Goal: Task Accomplishment & Management: Complete application form

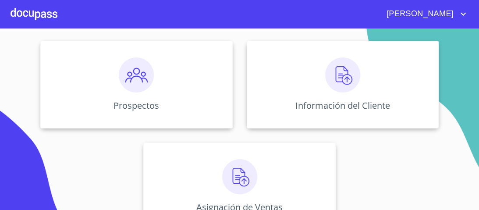
scroll to position [105, 0]
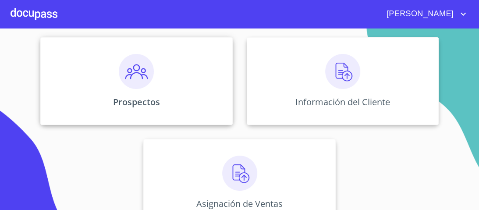
click at [137, 77] on img at bounding box center [136, 71] width 35 height 35
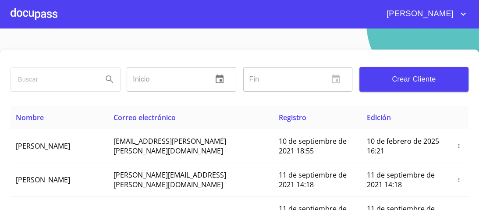
click at [397, 80] on span "Crear Cliente" at bounding box center [414, 79] width 95 height 12
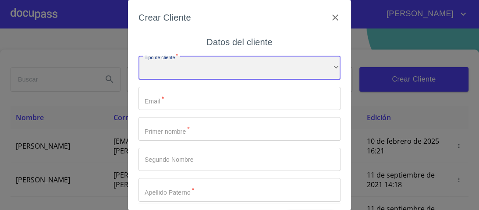
click at [326, 68] on div "​" at bounding box center [240, 68] width 202 height 24
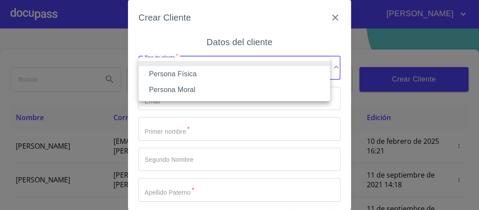
click at [184, 75] on li "Persona Física" at bounding box center [235, 74] width 192 height 16
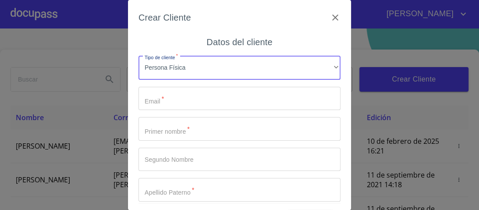
drag, startPoint x: 158, startPoint y: 98, endPoint x: 151, endPoint y: 100, distance: 7.2
click at [156, 98] on input "Tipo de cliente   *" at bounding box center [240, 99] width 202 height 24
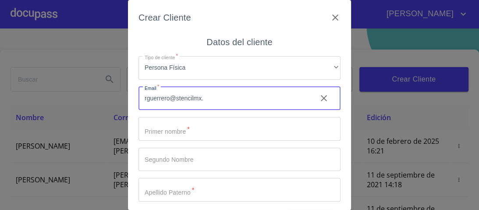
type input "[EMAIL_ADDRESS][DOMAIN_NAME]"
click at [174, 131] on input "Tipo de cliente   *" at bounding box center [240, 129] width 202 height 24
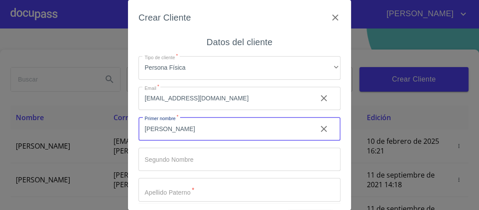
type input "[PERSON_NAME]"
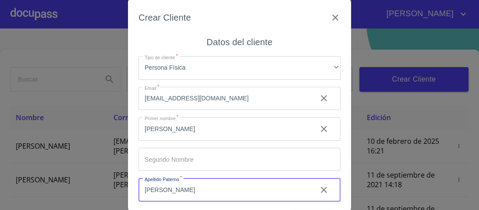
type input "[PERSON_NAME]"
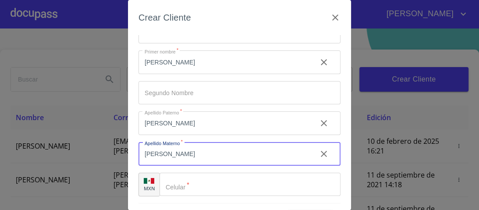
type input "[PERSON_NAME]"
click at [191, 186] on input "Tipo de cliente   *" at bounding box center [250, 185] width 181 height 24
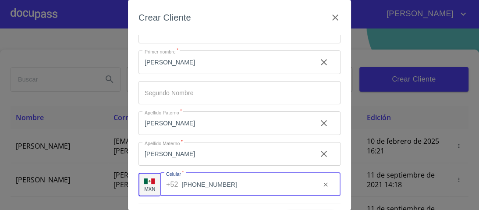
scroll to position [27, 0]
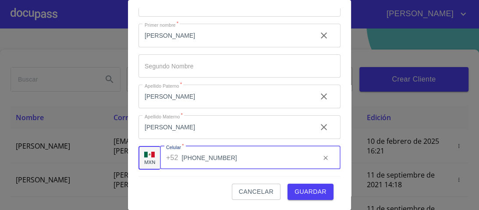
type input "[PHONE_NUMBER]"
click at [312, 191] on span "Guardar" at bounding box center [311, 191] width 32 height 11
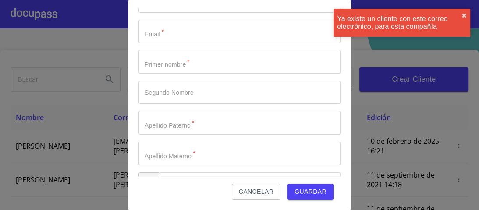
scroll to position [0, 0]
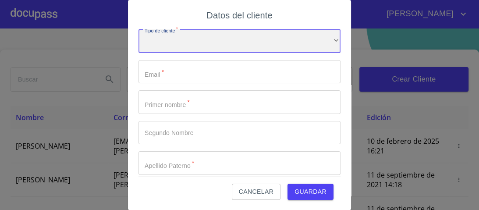
click at [324, 40] on div "​" at bounding box center [240, 41] width 202 height 24
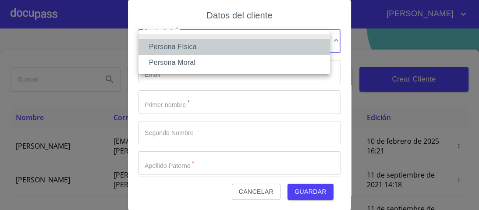
click at [188, 46] on li "Persona Física" at bounding box center [235, 47] width 192 height 16
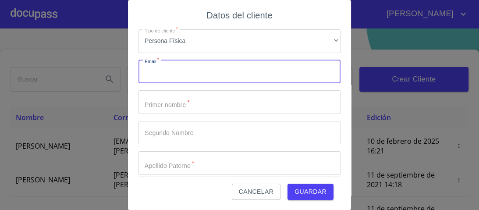
click at [159, 74] on input "Tipo de cliente   *" at bounding box center [240, 72] width 202 height 24
type input "R"
type input "rguerreroc@stencilmx.mx"
click at [185, 106] on input "Tipo de cliente   *" at bounding box center [240, 102] width 202 height 24
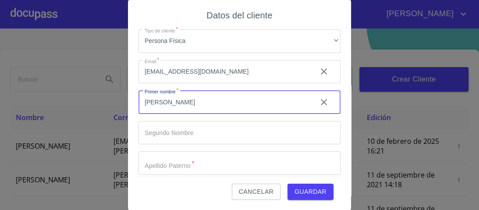
type input "[PERSON_NAME]"
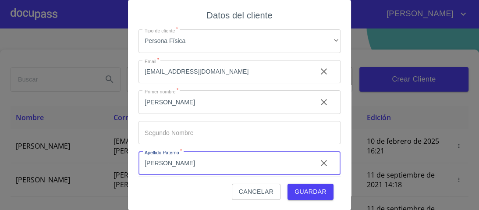
type input "[PERSON_NAME]"
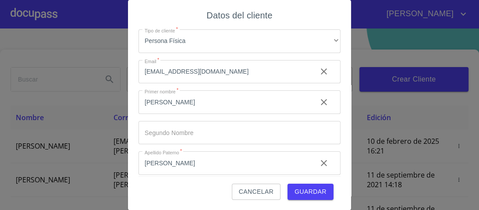
scroll to position [67, 0]
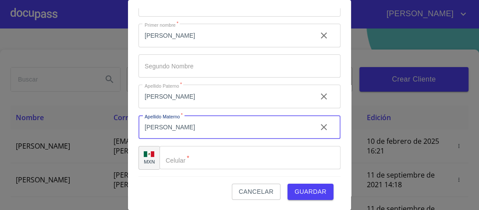
type input "[PERSON_NAME]"
click at [167, 156] on div "​" at bounding box center [250, 158] width 181 height 24
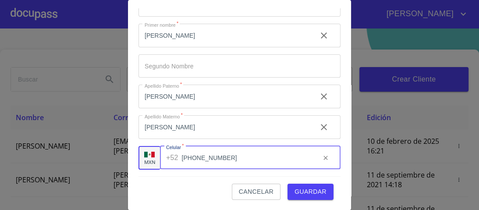
type input "[PHONE_NUMBER]"
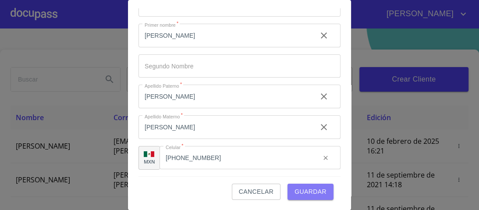
click at [299, 189] on span "Guardar" at bounding box center [311, 191] width 32 height 11
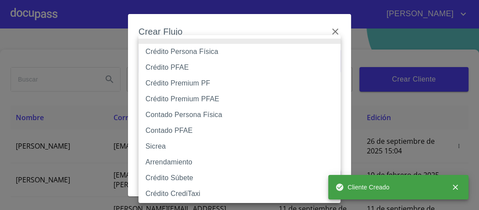
click at [330, 59] on body "María Inicio ​ Fin ​ Crear Cliente Nombre Correo electrónico Registro Edición R…" at bounding box center [239, 105] width 479 height 210
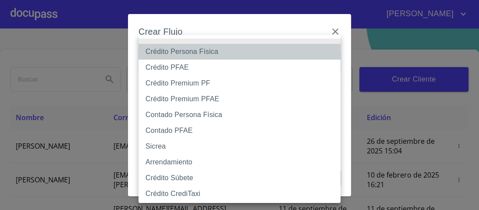
click at [192, 53] on li "Crédito Persona Física" at bounding box center [242, 52] width 207 height 16
type input "6009fb3c7d1714eb8809aa97"
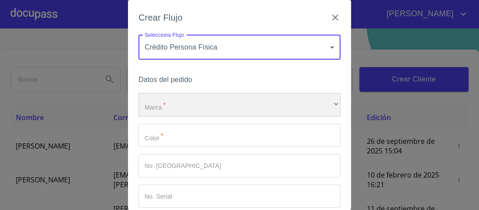
click at [171, 108] on div "​" at bounding box center [240, 105] width 202 height 24
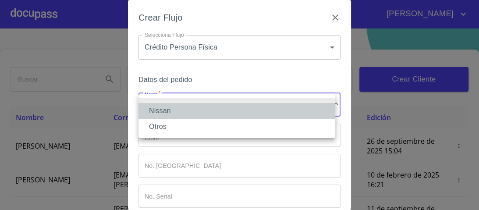
click at [165, 113] on li "Nissan" at bounding box center [237, 111] width 197 height 16
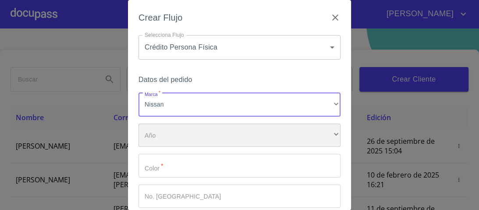
click at [164, 139] on div "​" at bounding box center [240, 136] width 202 height 24
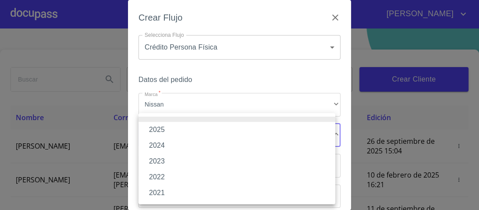
drag, startPoint x: 162, startPoint y: 132, endPoint x: 169, endPoint y: 153, distance: 22.0
click at [163, 140] on ul "2025 2024 2023 2022 2021" at bounding box center [237, 158] width 197 height 91
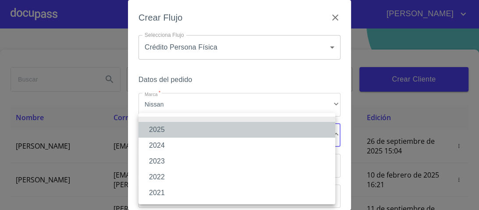
click at [159, 128] on li "2025" at bounding box center [237, 130] width 197 height 16
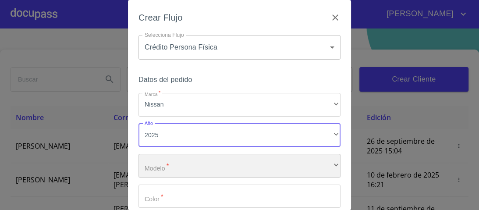
click at [165, 167] on div "​" at bounding box center [240, 166] width 202 height 24
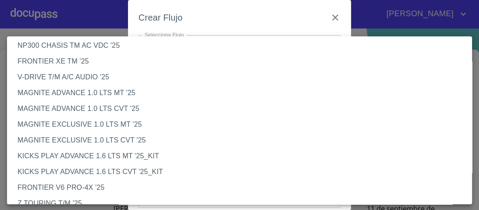
scroll to position [105, 0]
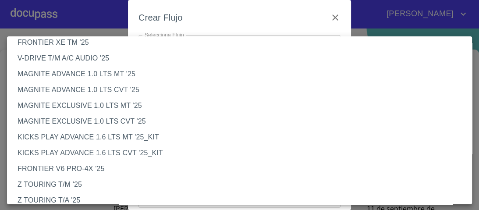
click at [101, 123] on li "MAGNITE EXCLUSIVE 1.0 LTS CVT '25" at bounding box center [242, 122] width 470 height 16
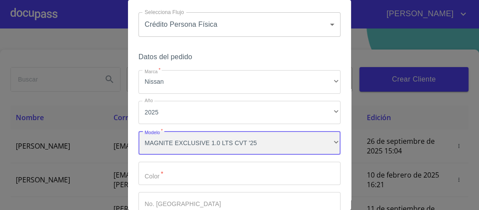
scroll to position [35, 0]
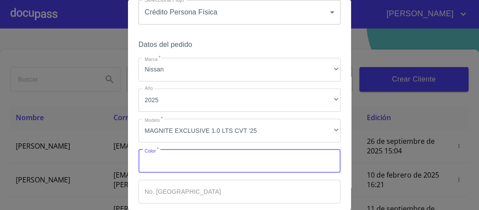
click at [151, 161] on input "Marca   *" at bounding box center [240, 162] width 202 height 24
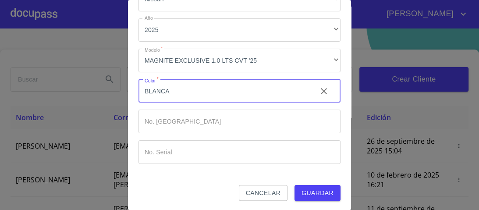
scroll to position [107, 0]
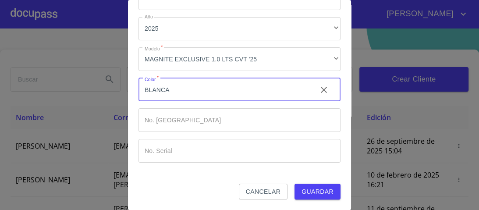
type input "BLANCA"
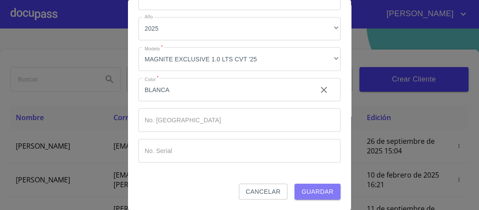
click at [317, 189] on span "Guardar" at bounding box center [318, 191] width 32 height 11
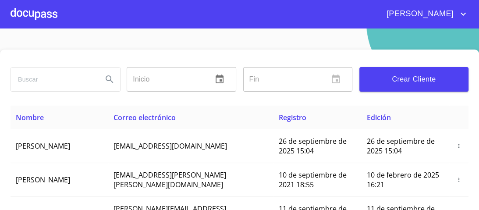
click at [24, 11] on div at bounding box center [34, 14] width 47 height 28
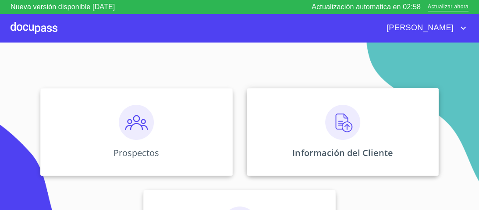
scroll to position [70, 0]
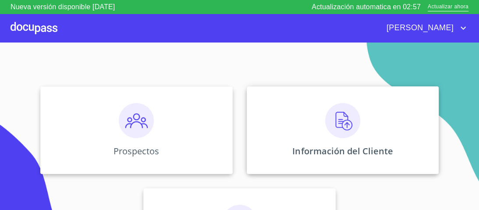
click at [338, 122] on img at bounding box center [342, 120] width 35 height 35
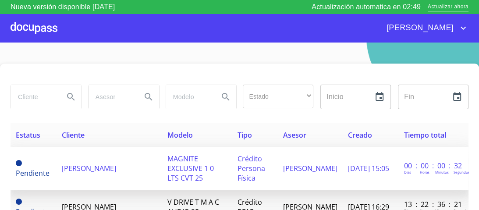
click at [203, 167] on span "MAGNITE EXCLUSIVE 1 0 LTS CVT 25" at bounding box center [190, 168] width 46 height 29
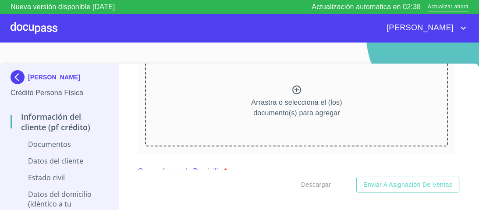
scroll to position [140, 0]
click at [292, 90] on icon at bounding box center [297, 89] width 11 height 11
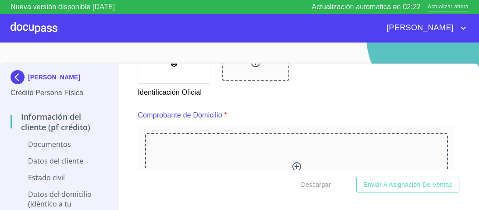
scroll to position [386, 0]
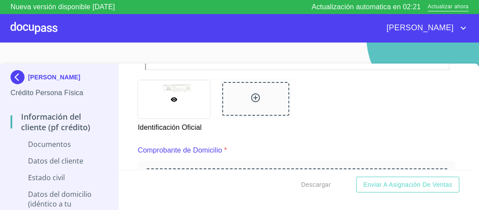
click at [250, 96] on icon at bounding box center [255, 98] width 11 height 11
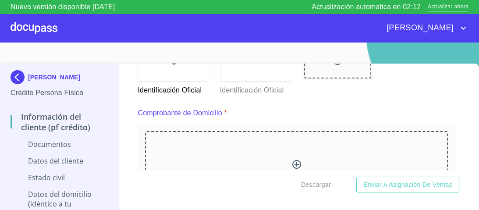
scroll to position [421, 0]
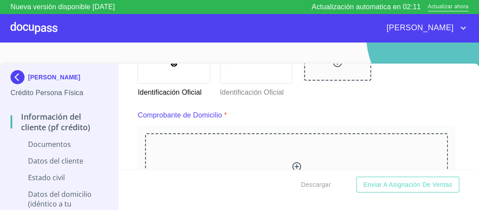
click at [292, 163] on icon at bounding box center [297, 166] width 11 height 11
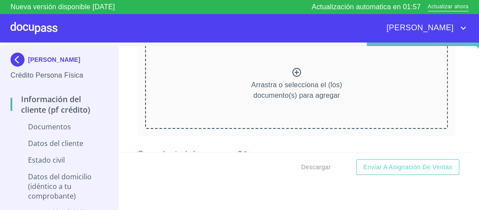
scroll to position [842, 0]
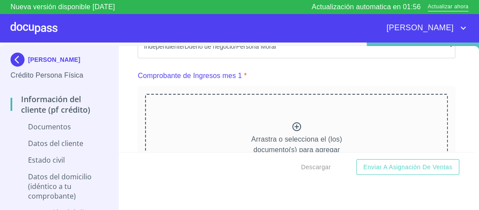
click at [292, 125] on icon at bounding box center [296, 126] width 9 height 9
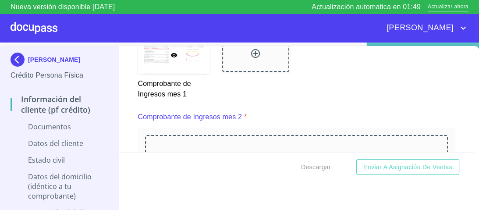
scroll to position [1218, 0]
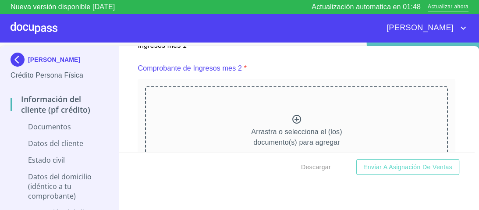
click at [292, 116] on icon at bounding box center [296, 119] width 9 height 9
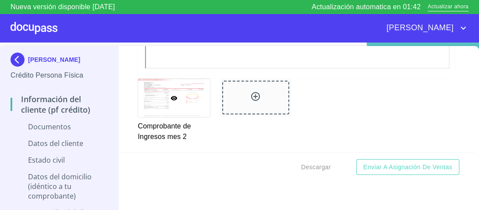
scroll to position [1598, 0]
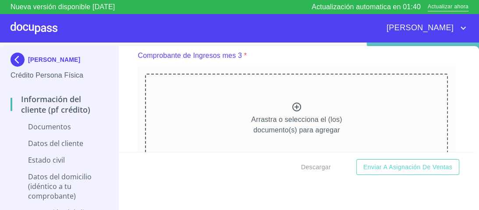
click at [292, 104] on icon at bounding box center [297, 107] width 11 height 11
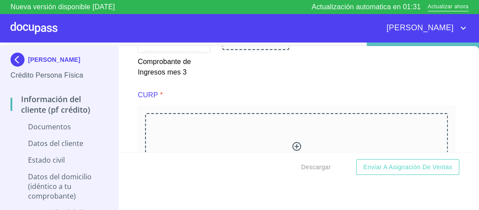
scroll to position [1945, 0]
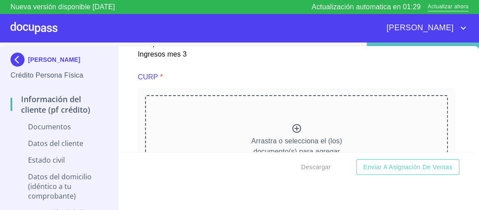
click at [292, 124] on icon at bounding box center [296, 128] width 9 height 9
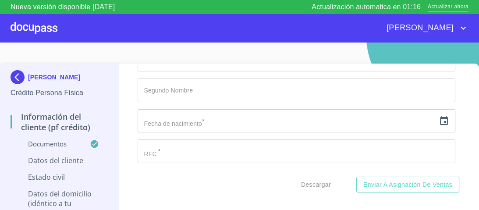
scroll to position [2576, 0]
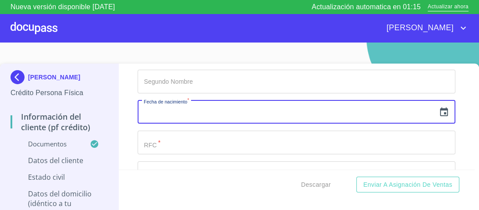
click at [172, 109] on input "text" at bounding box center [287, 112] width 298 height 24
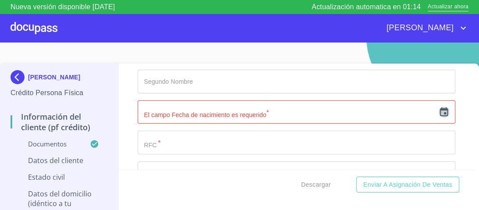
click at [439, 108] on icon "button" at bounding box center [444, 112] width 11 height 11
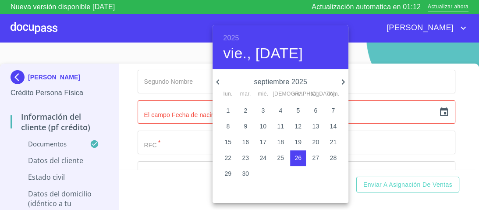
click at [237, 37] on h6 "2025" at bounding box center [231, 38] width 16 height 12
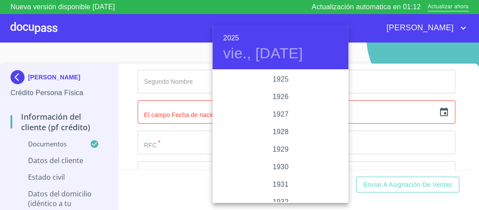
scroll to position [1701, 0]
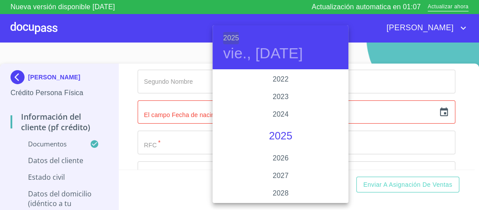
click at [235, 35] on h6 "2025" at bounding box center [231, 38] width 16 height 12
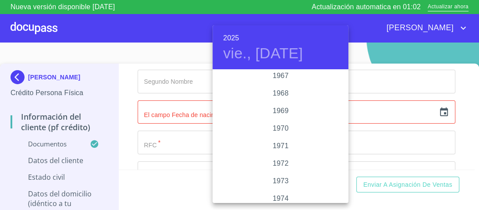
scroll to position [814, 0]
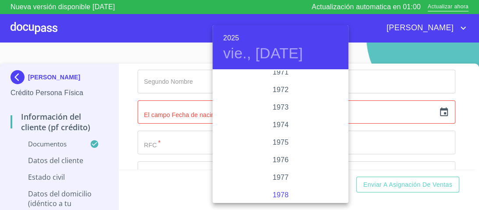
click at [281, 195] on div "1978" at bounding box center [281, 195] width 136 height 18
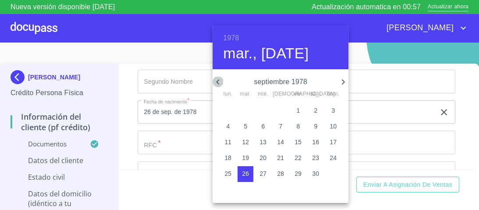
click at [219, 83] on icon "button" at bounding box center [218, 82] width 11 height 11
click at [219, 82] on icon "button" at bounding box center [218, 82] width 11 height 11
click at [216, 81] on icon "button" at bounding box center [218, 82] width 11 height 11
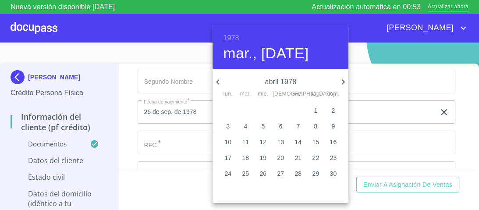
click at [216, 81] on icon "button" at bounding box center [218, 82] width 11 height 11
click at [314, 127] on p "11" at bounding box center [315, 126] width 7 height 9
type input "11 de mar. de 1978"
click at [387, 99] on div at bounding box center [239, 105] width 479 height 210
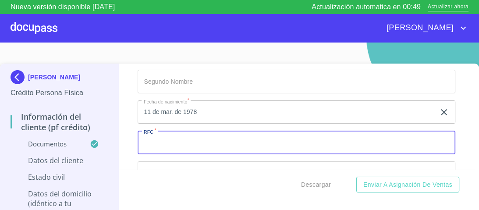
click at [161, 139] on input "Documento de identificación.   *" at bounding box center [297, 143] width 318 height 24
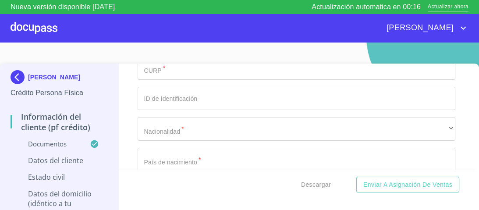
scroll to position [2646, 0]
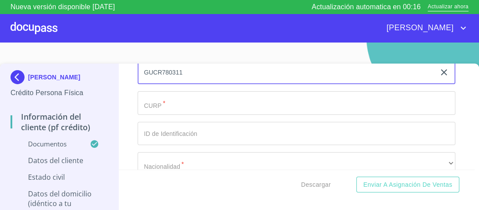
type input "GUCR780311"
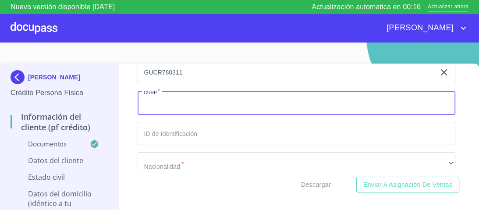
click at [154, 100] on input "Documento de identificación.   *" at bounding box center [297, 103] width 318 height 24
type input "GUCR780311HJC"
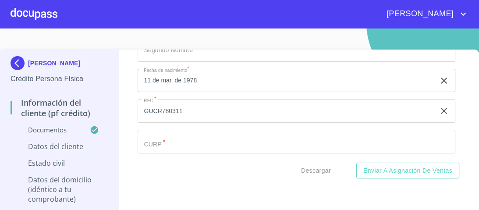
scroll to position [2646, 0]
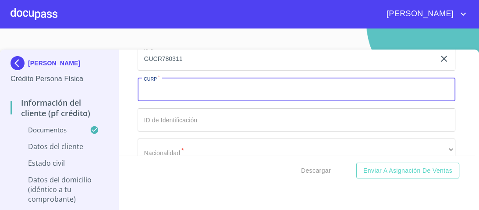
click at [150, 82] on input "Documento de identificación.   *" at bounding box center [297, 90] width 318 height 24
type input "GUCR780311HJCRRM00"
click at [158, 117] on input "Documento de identificación.   *" at bounding box center [297, 120] width 318 height 24
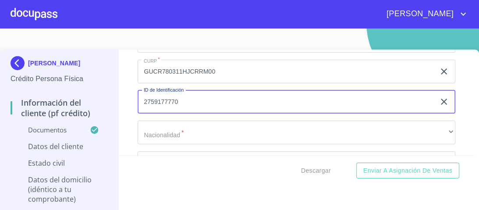
scroll to position [2716, 0]
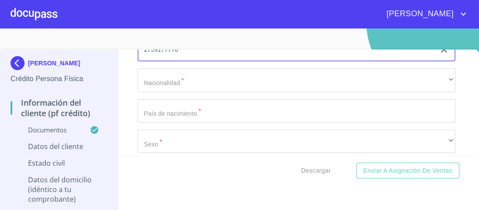
type input "2759177770"
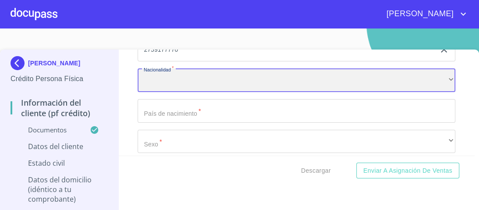
click at [438, 72] on div "​" at bounding box center [297, 80] width 318 height 24
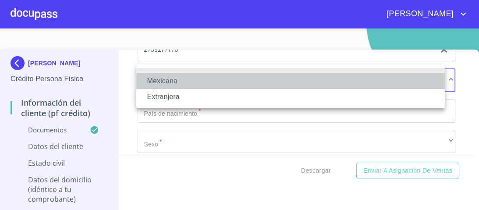
click at [165, 79] on li "Mexicana" at bounding box center [290, 81] width 309 height 16
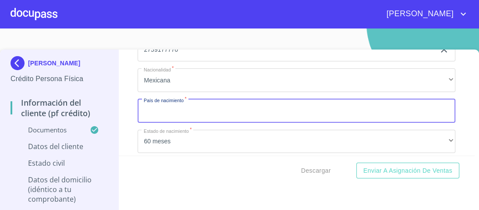
click at [171, 109] on input "Documento de identificación.   *" at bounding box center [297, 111] width 318 height 24
type input "[GEOGRAPHIC_DATA]"
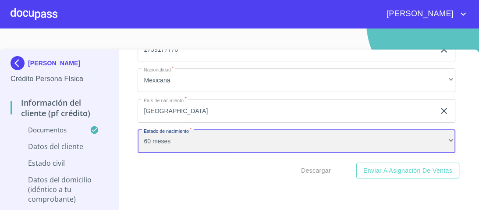
click at [182, 133] on div "60 meses" at bounding box center [297, 142] width 318 height 24
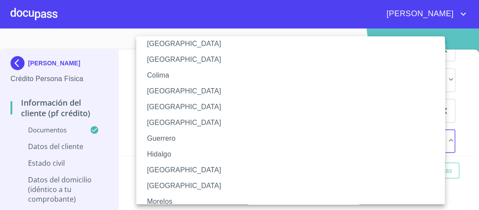
scroll to position [105, 0]
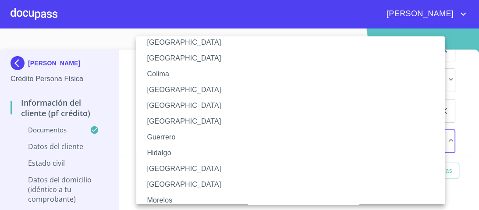
click at [156, 170] on li "[GEOGRAPHIC_DATA]" at bounding box center [293, 169] width 314 height 16
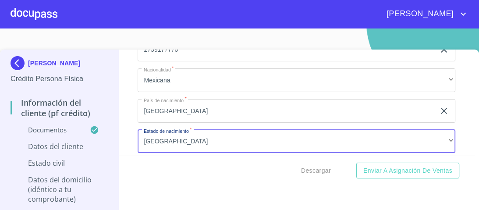
scroll to position [2739, 0]
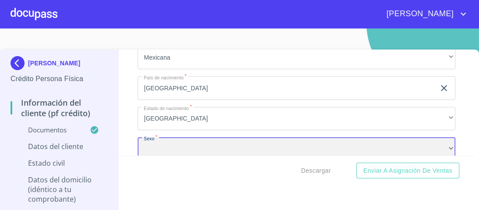
click at [169, 146] on div "​" at bounding box center [297, 149] width 318 height 24
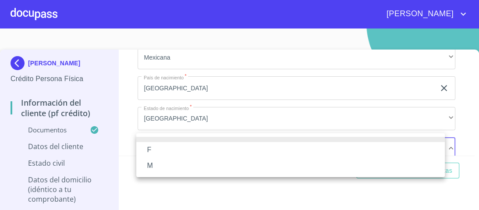
click at [149, 168] on li "M" at bounding box center [290, 166] width 309 height 16
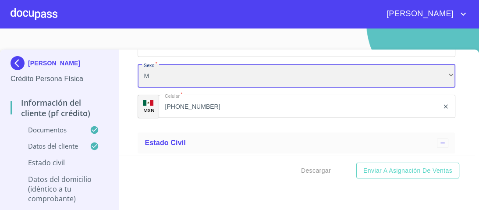
scroll to position [2844, 0]
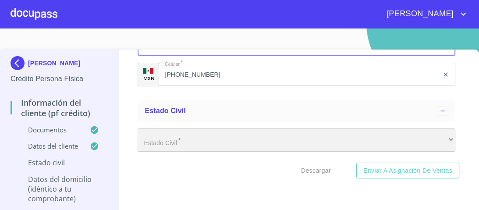
click at [168, 139] on div "​" at bounding box center [297, 140] width 318 height 24
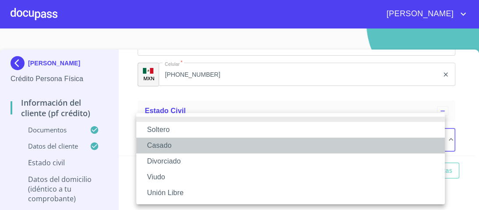
click at [165, 149] on li "Casado" at bounding box center [290, 146] width 309 height 16
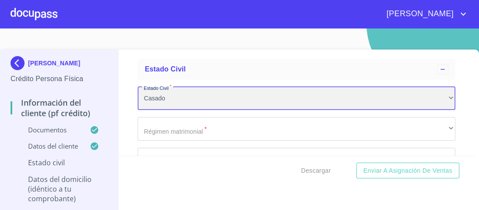
scroll to position [2879, 0]
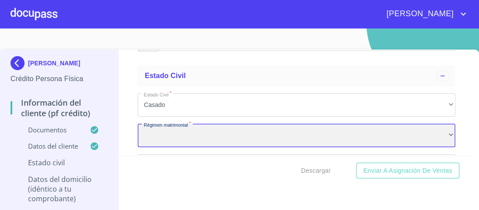
click at [179, 132] on div "​" at bounding box center [297, 136] width 318 height 24
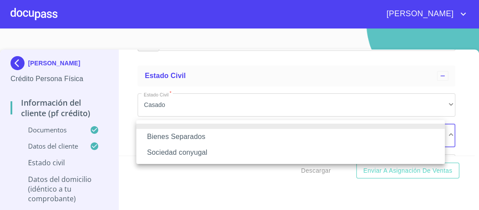
click at [168, 154] on li "Sociedad conyugal" at bounding box center [290, 153] width 309 height 16
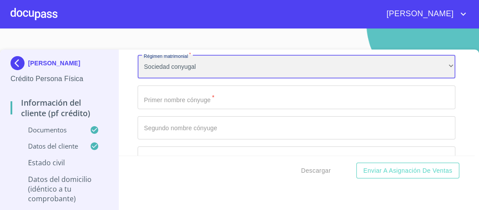
scroll to position [2949, 0]
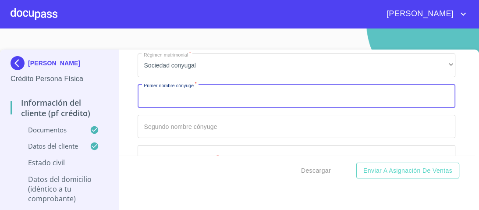
click at [162, 96] on input "Documento de identificación.   *" at bounding box center [297, 96] width 318 height 24
type input "AMERICA"
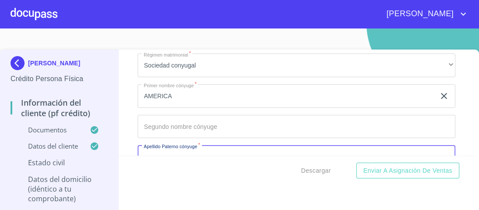
scroll to position [2957, 0]
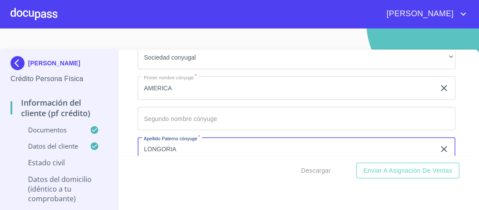
type input "LONGORIA"
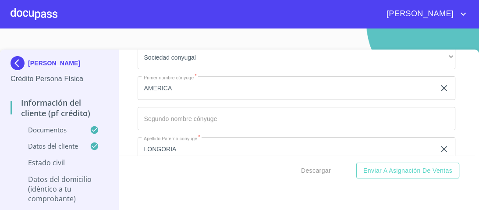
scroll to position [3029, 0]
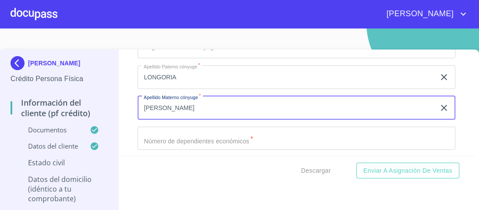
type input "[PERSON_NAME]"
click at [165, 128] on input "Documento de identificación.   *" at bounding box center [297, 139] width 318 height 24
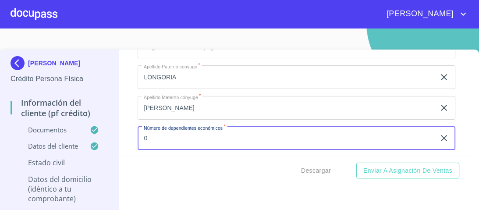
type input "0"
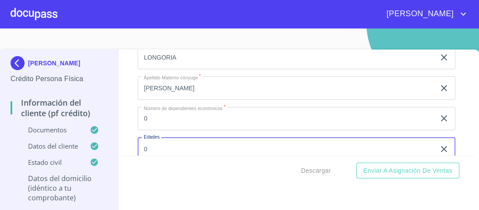
type input "0"
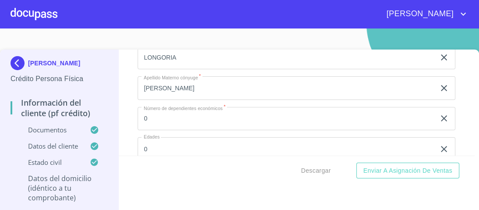
scroll to position [3127, 0]
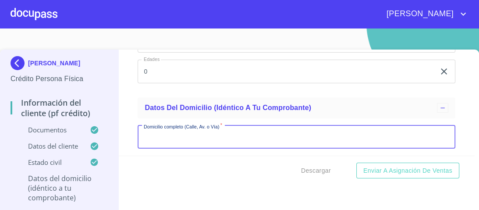
click at [160, 135] on input "Documento de identificación.   *" at bounding box center [297, 137] width 318 height 24
type input "[GEOGRAPHIC_DATA]"
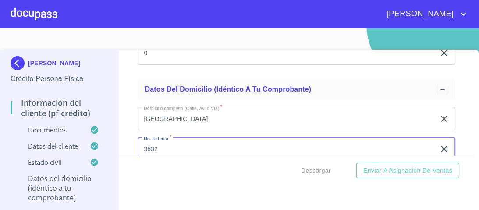
type input "3532"
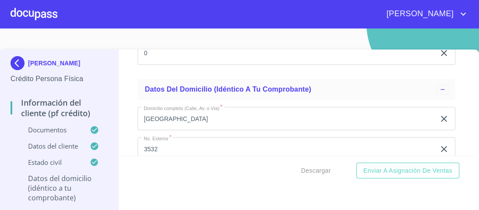
scroll to position [3217, 0]
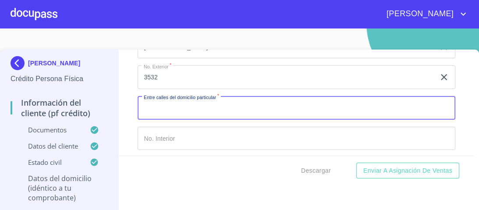
click at [149, 132] on input "Documento de identificación.   *" at bounding box center [297, 139] width 318 height 24
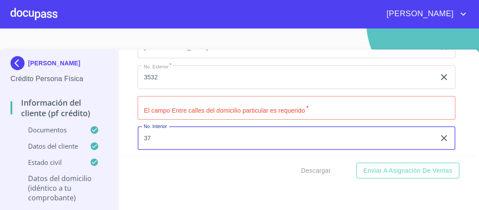
type input "37"
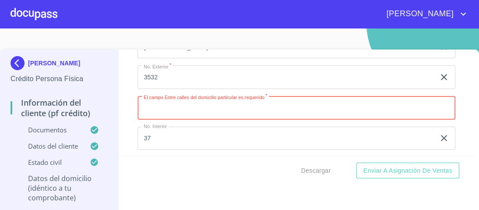
click at [147, 102] on input "Documento de identificación.   *" at bounding box center [297, 108] width 318 height 24
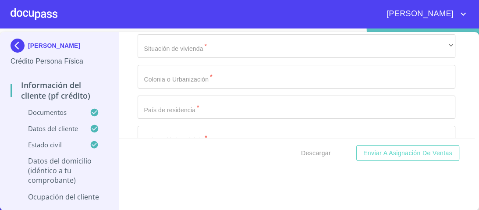
scroll to position [3287, 0]
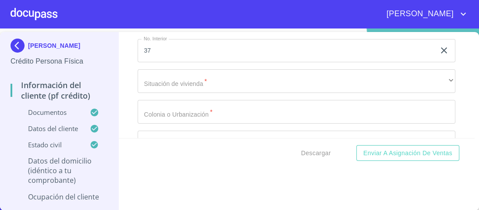
type input "[GEOGRAPHIC_DATA][PERSON_NAME] Y [GEOGRAPHIC_DATA]"
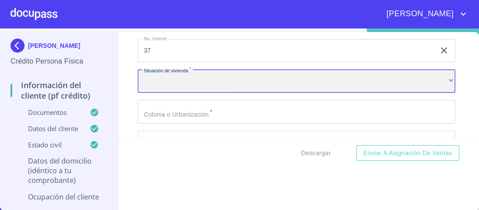
click at [172, 79] on div "​" at bounding box center [297, 81] width 318 height 24
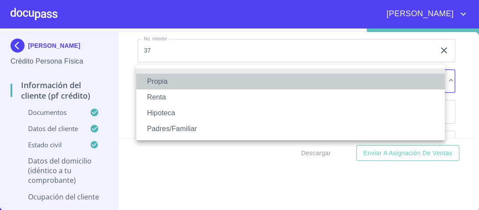
click at [158, 80] on li "Propia" at bounding box center [290, 82] width 309 height 16
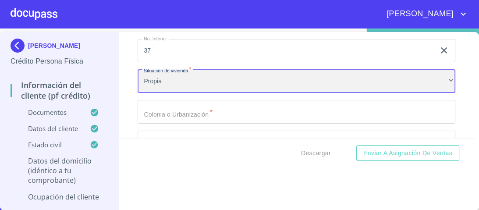
scroll to position [3322, 0]
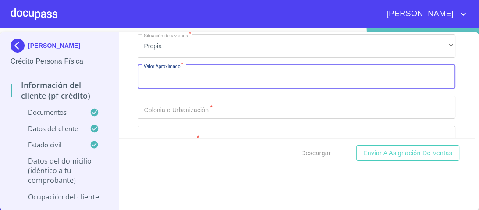
click at [160, 75] on input "Documento de identificación.   *" at bounding box center [297, 77] width 318 height 24
type input "$2,500,000.00"
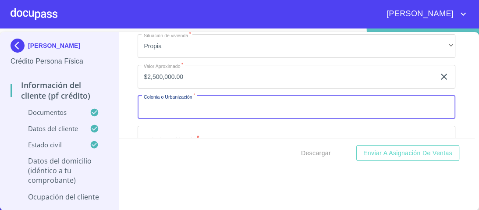
click at [161, 107] on input "Documento de identificación.   *" at bounding box center [297, 108] width 318 height 24
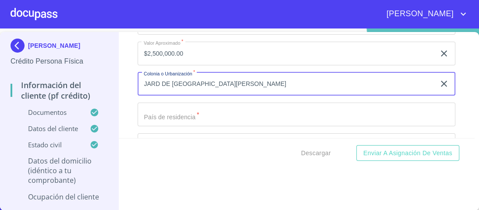
scroll to position [3357, 0]
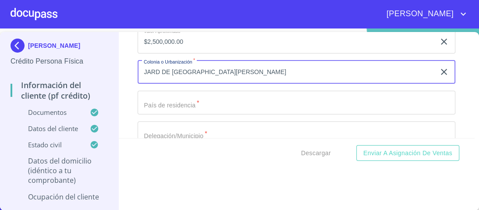
type input "JARD DE [GEOGRAPHIC_DATA][PERSON_NAME]"
click at [163, 98] on input "Documento de identificación.   *" at bounding box center [297, 103] width 318 height 24
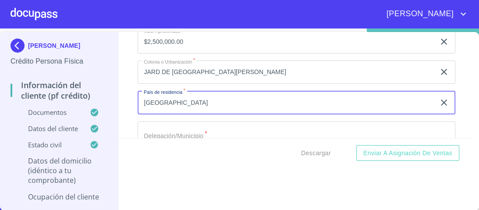
type input "[GEOGRAPHIC_DATA]"
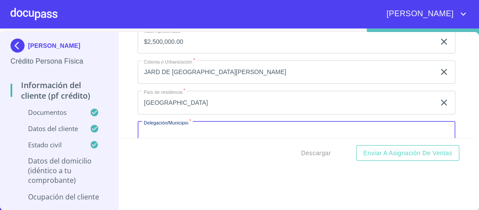
scroll to position [3358, 0]
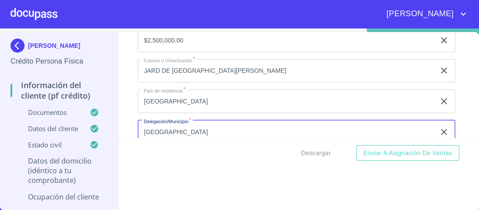
type input "[GEOGRAPHIC_DATA]"
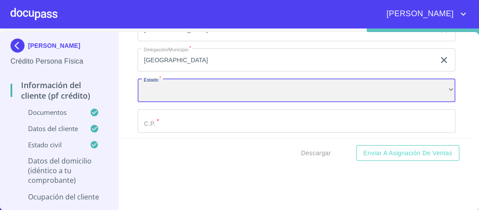
click at [154, 84] on div "​" at bounding box center [297, 90] width 318 height 24
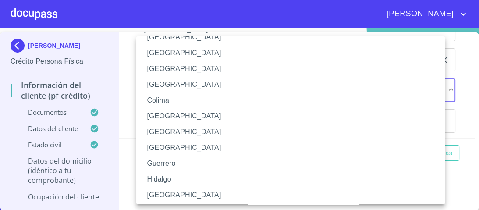
scroll to position [105, 0]
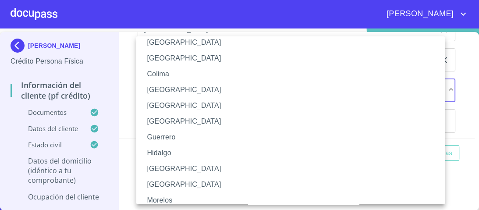
click at [161, 171] on li "[GEOGRAPHIC_DATA]" at bounding box center [293, 169] width 314 height 16
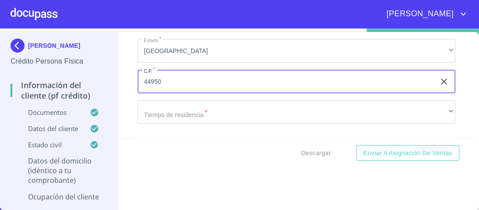
scroll to position [3465, 0]
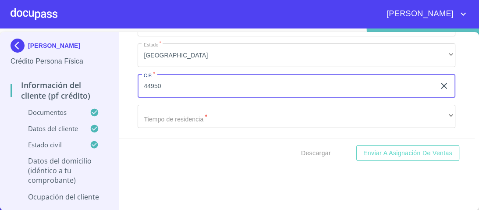
type input "44950"
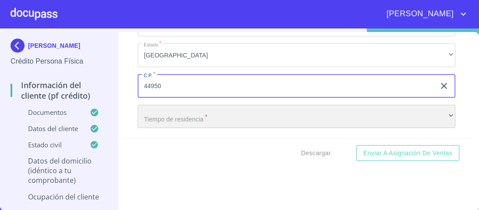
click at [158, 113] on div "​" at bounding box center [297, 117] width 318 height 24
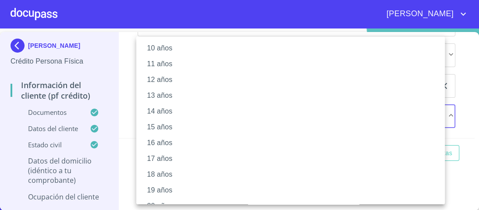
scroll to position [175, 0]
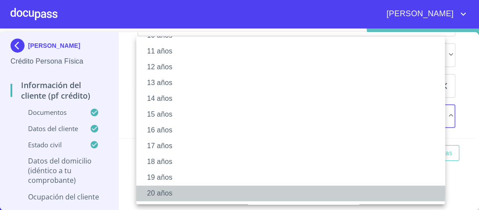
click at [149, 192] on li "20 años" at bounding box center [293, 193] width 314 height 16
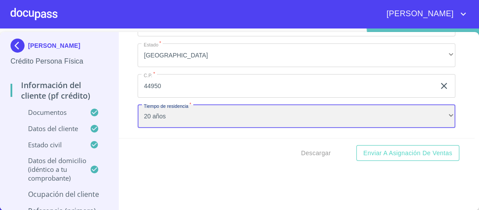
scroll to position [3536, 0]
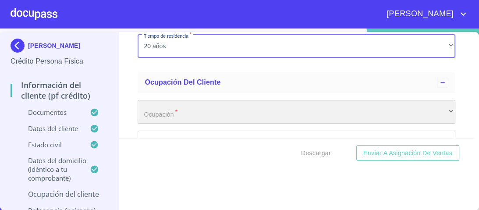
click at [177, 104] on div "​" at bounding box center [297, 112] width 318 height 24
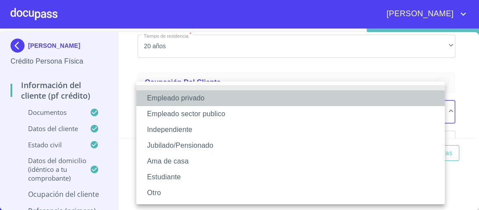
click at [191, 98] on li "Empleado privado" at bounding box center [290, 98] width 309 height 16
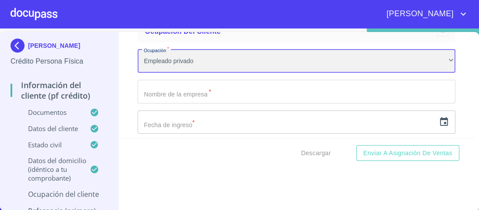
scroll to position [3606, 0]
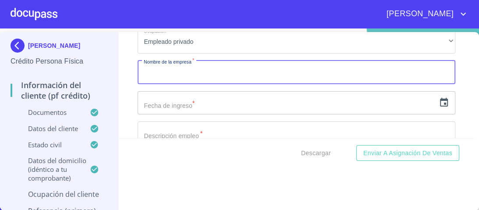
click at [159, 70] on input "Documento de identificación.   *" at bounding box center [297, 73] width 318 height 24
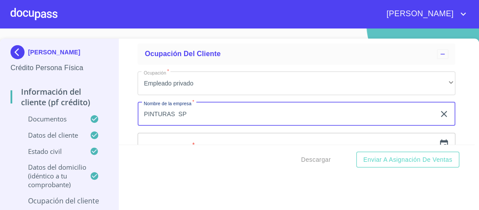
scroll to position [0, 0]
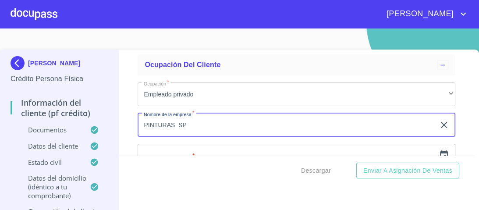
type input "PINTURAS SP"
click at [242, 144] on input "text" at bounding box center [287, 156] width 298 height 24
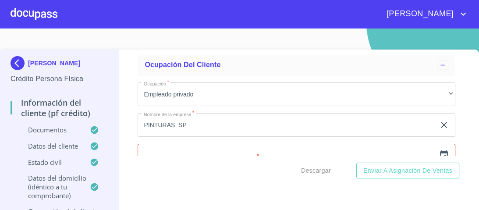
click at [40, 14] on div at bounding box center [34, 14] width 47 height 28
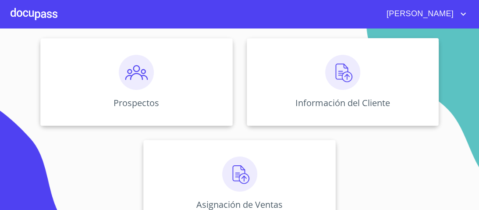
scroll to position [105, 0]
click at [344, 72] on img at bounding box center [342, 71] width 35 height 35
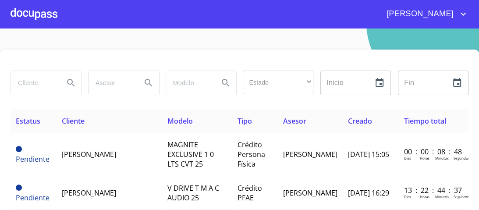
click at [25, 83] on input "search" at bounding box center [34, 83] width 46 height 24
type input "PINTURAS"
click at [68, 102] on div "PINTURAS Estado ​ ​ Inicio ​ Fin ​" at bounding box center [240, 88] width 458 height 42
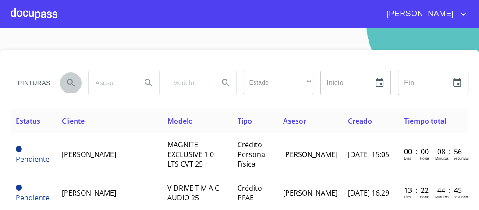
click at [71, 81] on icon "Search" at bounding box center [70, 82] width 7 height 7
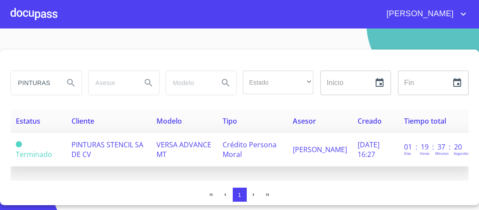
click at [101, 146] on span "PINTURAS STENCIL SA DE CV" at bounding box center [107, 149] width 72 height 19
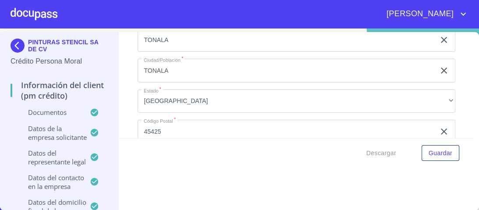
scroll to position [6314, 0]
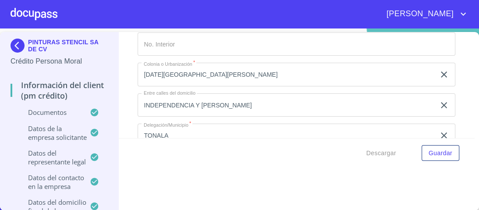
click at [39, 16] on div at bounding box center [34, 14] width 47 height 28
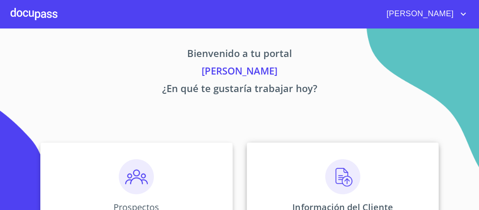
click at [339, 175] on img at bounding box center [342, 176] width 35 height 35
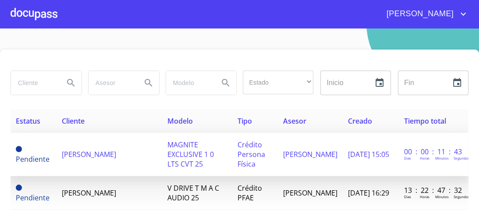
click at [116, 150] on span "[PERSON_NAME]" at bounding box center [89, 155] width 54 height 10
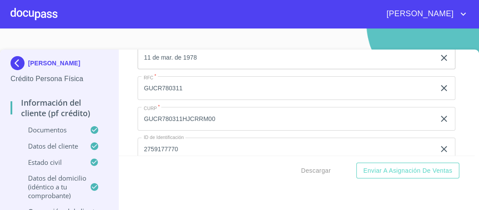
scroll to position [2586, 0]
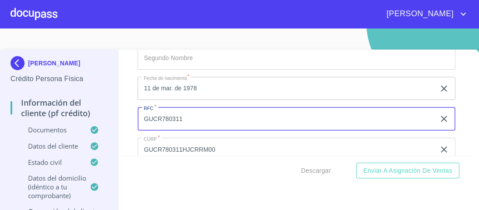
click at [182, 114] on input "GUCR780311" at bounding box center [287, 119] width 298 height 24
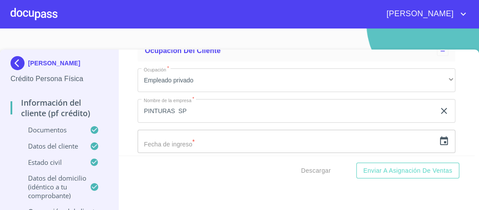
scroll to position [3603, 0]
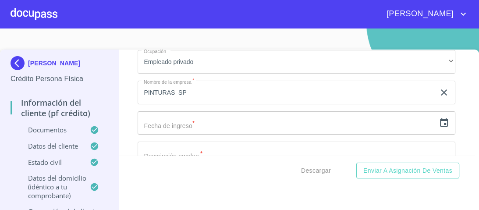
type input "GUCR780311NY2"
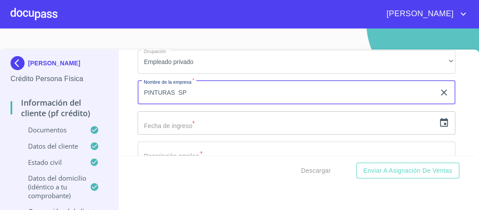
click at [188, 86] on input "PINTURAS SP" at bounding box center [287, 93] width 298 height 24
type input "PINTURAS STENCIL SA DE CV"
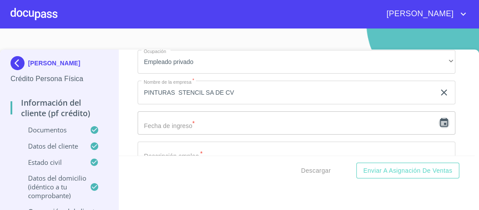
click at [439, 120] on icon "button" at bounding box center [444, 123] width 11 height 11
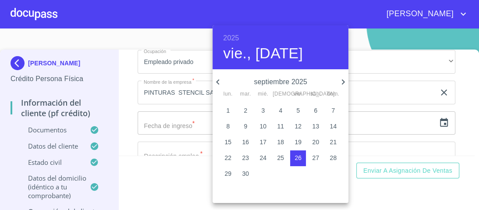
click at [234, 35] on h6 "2025" at bounding box center [231, 38] width 16 height 12
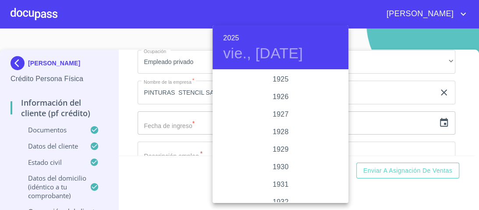
scroll to position [1701, 0]
click at [281, 79] on div "2022" at bounding box center [281, 80] width 136 height 18
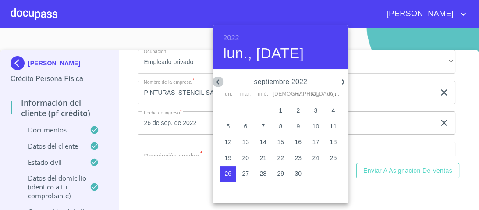
click at [218, 77] on icon "button" at bounding box center [218, 82] width 11 height 11
click at [263, 157] on p "22" at bounding box center [263, 157] width 7 height 9
type input "22 de jun. de 2022"
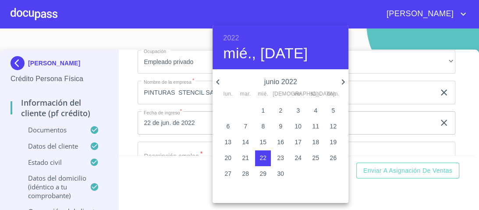
click at [370, 71] on div at bounding box center [239, 105] width 479 height 210
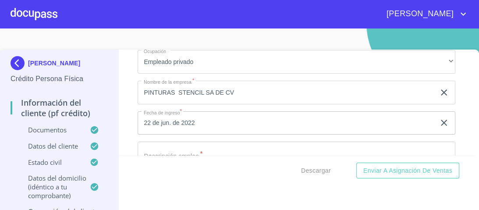
scroll to position [3638, 0]
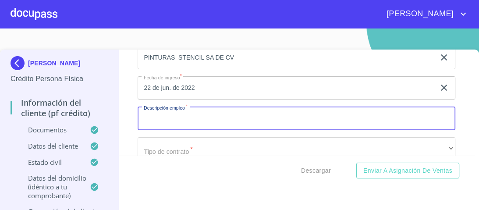
click at [168, 115] on input "Documento de identificación.   *" at bounding box center [297, 119] width 318 height 24
type input "GERENTE"
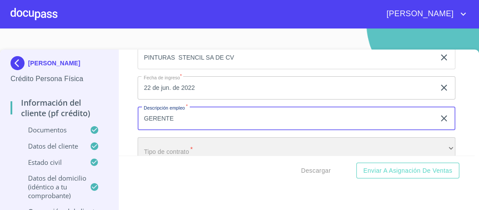
click at [181, 143] on div "​" at bounding box center [297, 149] width 318 height 24
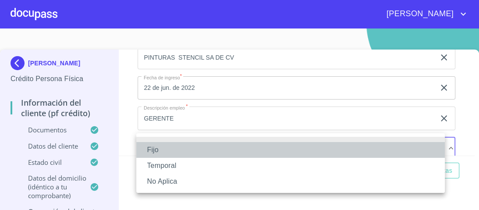
click at [152, 150] on li "Fijo" at bounding box center [290, 150] width 309 height 16
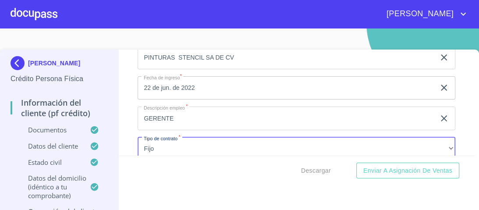
scroll to position [3710, 0]
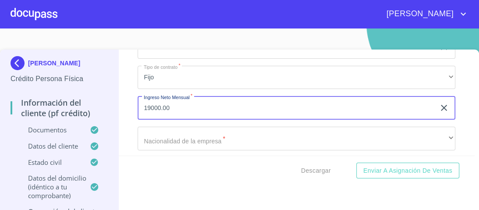
type input "19000.00"
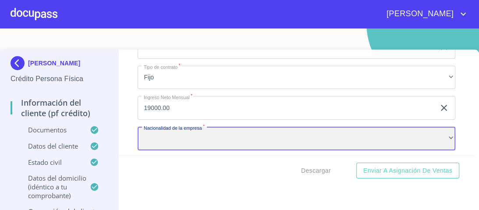
click at [172, 133] on div "​" at bounding box center [297, 139] width 318 height 24
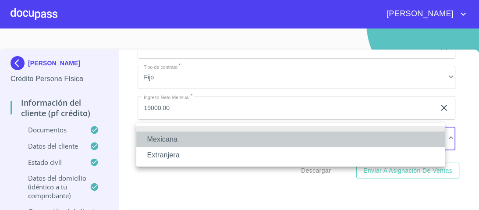
click at [164, 142] on li "Mexicana" at bounding box center [290, 140] width 309 height 16
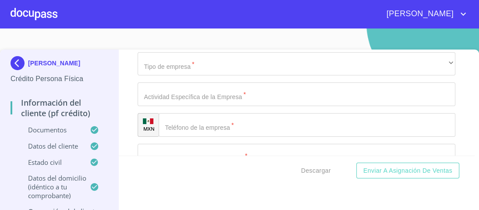
scroll to position [3780, 0]
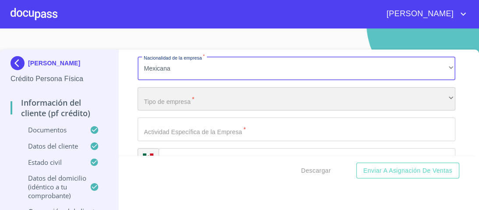
click at [170, 96] on div "​" at bounding box center [297, 99] width 318 height 24
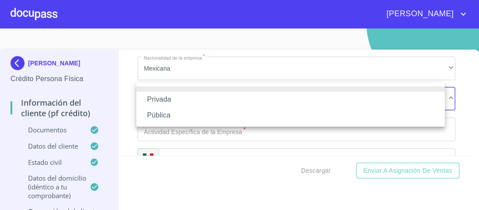
click at [164, 100] on li "Privada" at bounding box center [290, 100] width 309 height 16
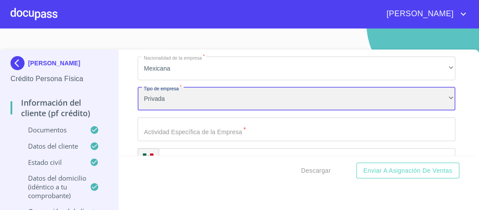
scroll to position [3815, 0]
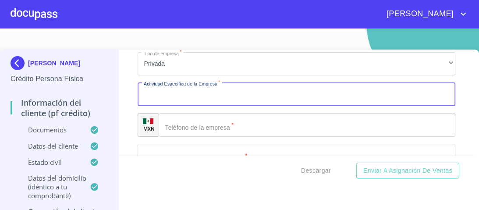
click at [163, 93] on input "Documento de identificación.   *" at bounding box center [297, 94] width 318 height 24
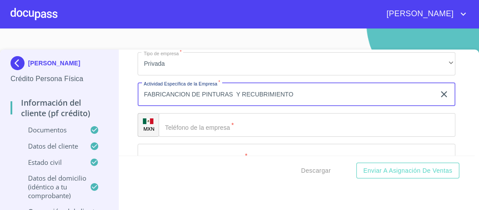
click at [171, 89] on input "FABRICANCION DE PINTURAS Y RECUBRIMIENTO" at bounding box center [287, 94] width 298 height 24
type input "FABRICACION DE PINTURAS Y RECUBRIMIENTO"
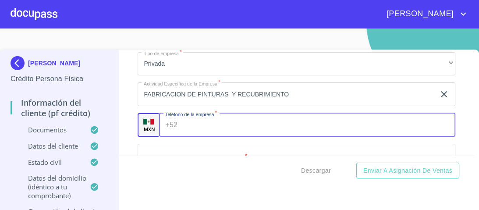
click at [193, 118] on input "Documento de identificación.   *" at bounding box center [318, 125] width 274 height 24
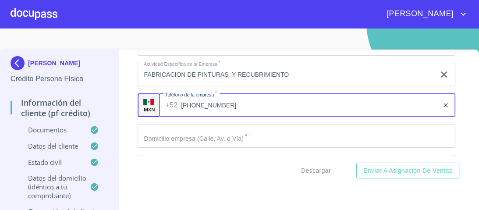
scroll to position [3850, 0]
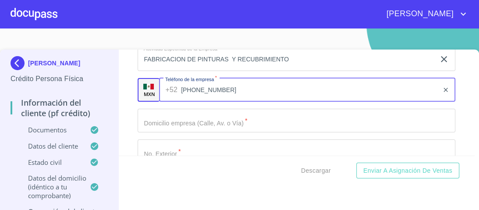
type input "[PHONE_NUMBER]"
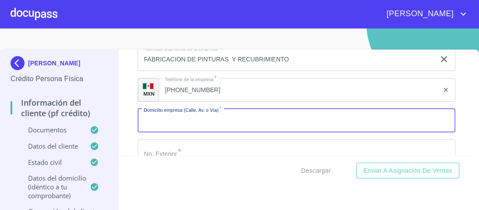
click at [148, 119] on input "Documento de identificación.   *" at bounding box center [297, 121] width 318 height 24
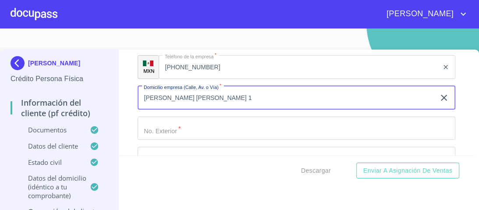
scroll to position [3885, 0]
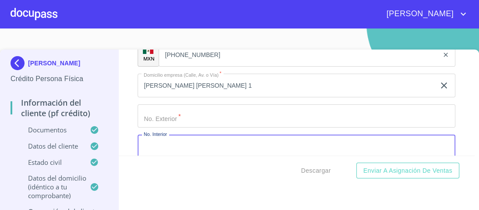
click at [150, 143] on input "Documento de identificación.   *" at bounding box center [297, 147] width 318 height 24
click at [224, 81] on input "[PERSON_NAME] [PERSON_NAME] 1" at bounding box center [287, 86] width 298 height 24
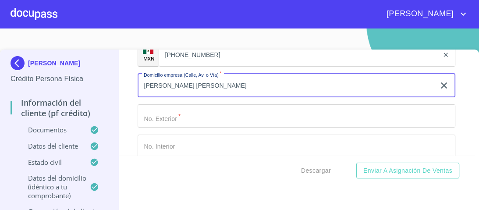
type input "[PERSON_NAME] [PERSON_NAME]"
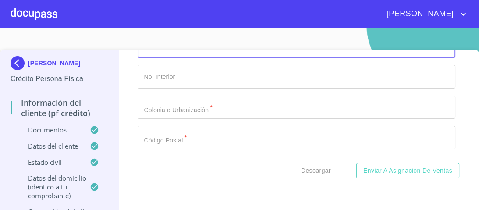
scroll to position [3955, 0]
type input "1"
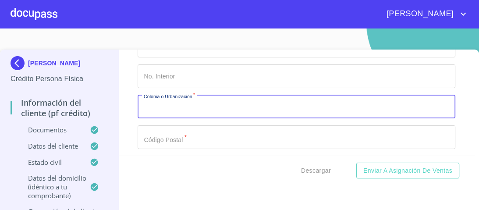
click at [153, 103] on input "Documento de identificación.   *" at bounding box center [297, 107] width 318 height 24
type input "[DATE][GEOGRAPHIC_DATA][PERSON_NAME]"
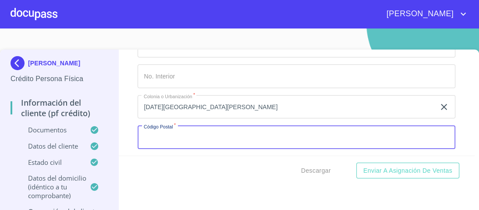
click at [158, 137] on input "Documento de identificación.   *" at bounding box center [297, 137] width 318 height 24
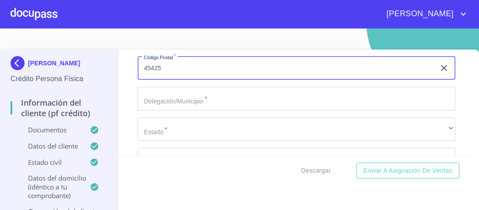
scroll to position [4025, 0]
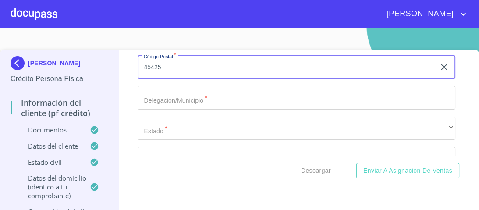
type input "45425"
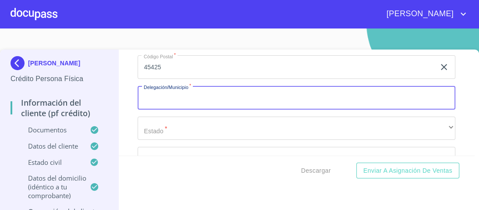
click at [162, 95] on input "Documento de identificación.   *" at bounding box center [297, 98] width 318 height 24
type input "TONALA"
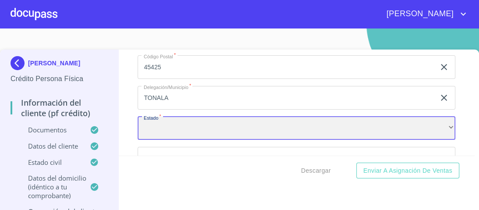
click at [440, 118] on div "​" at bounding box center [297, 129] width 318 height 24
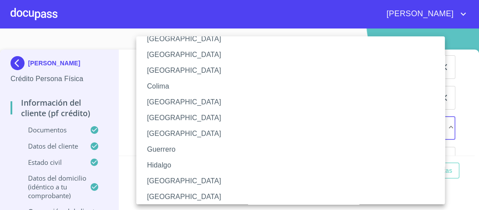
scroll to position [105, 0]
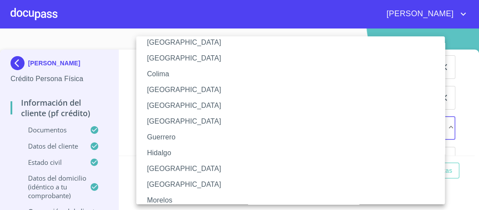
click at [160, 169] on li "[GEOGRAPHIC_DATA]" at bounding box center [293, 169] width 314 height 16
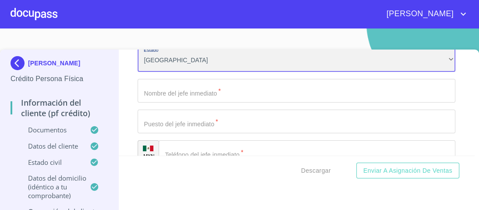
scroll to position [4095, 0]
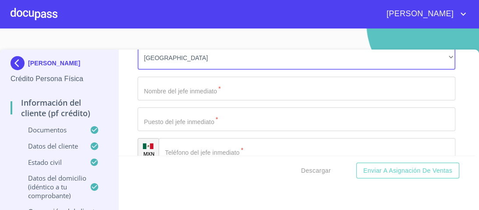
click at [156, 86] on input "Documento de identificación.   *" at bounding box center [297, 89] width 318 height 24
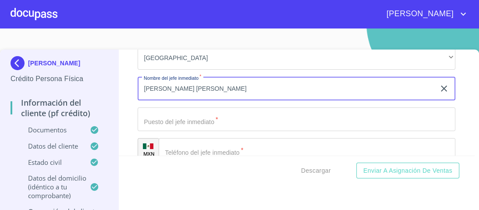
type input "[PERSON_NAME] [PERSON_NAME]"
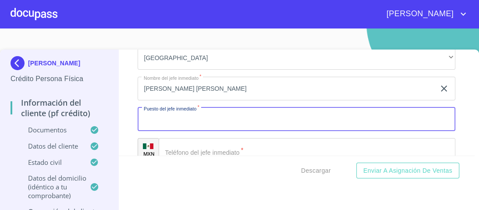
click at [178, 119] on input "Documento de identificación.   *" at bounding box center [297, 119] width 318 height 24
type input "DUEÑO"
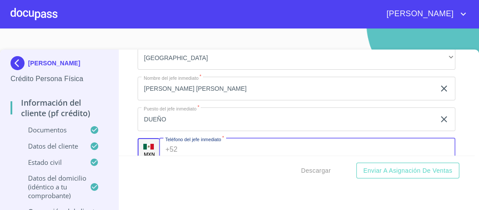
click at [182, 142] on input "Documento de identificación.   *" at bounding box center [318, 150] width 274 height 24
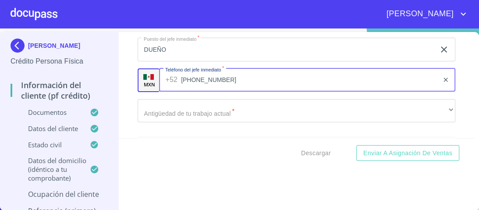
scroll to position [4166, 0]
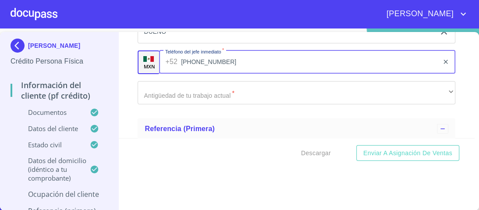
type input "[PHONE_NUMBER]"
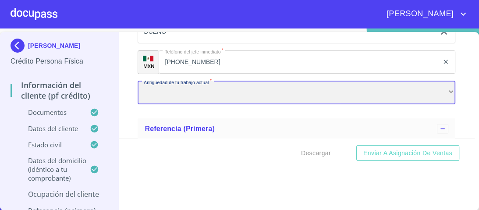
click at [171, 88] on div "​" at bounding box center [297, 93] width 318 height 24
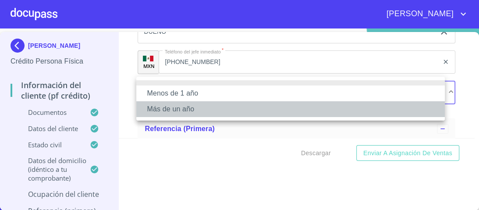
click at [167, 110] on li "Más de un año" at bounding box center [290, 109] width 309 height 16
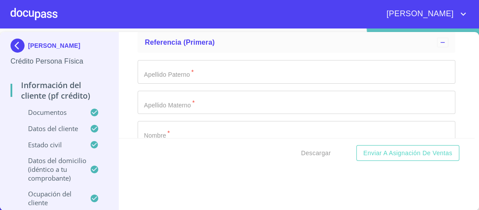
scroll to position [4236, 0]
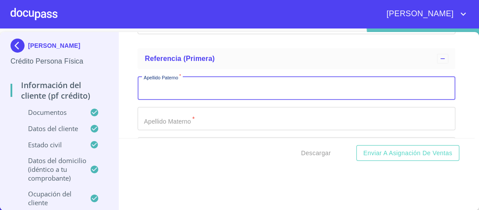
click at [161, 84] on input "Documento de identificación.   *" at bounding box center [297, 88] width 318 height 24
type input "[PERSON_NAME]"
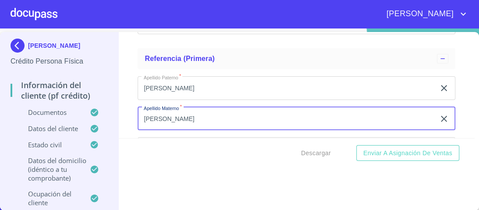
type input "[PERSON_NAME]"
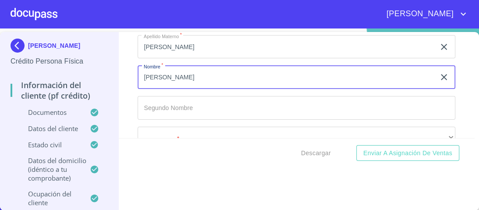
scroll to position [4323, 0]
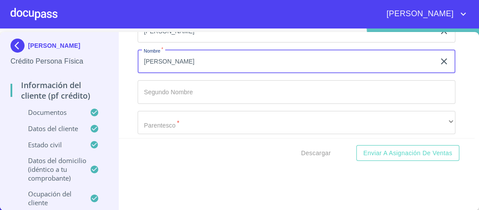
type input "[PERSON_NAME]"
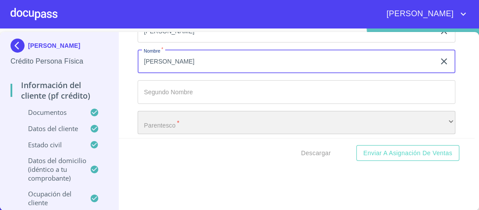
click at [164, 118] on div "​" at bounding box center [297, 123] width 318 height 24
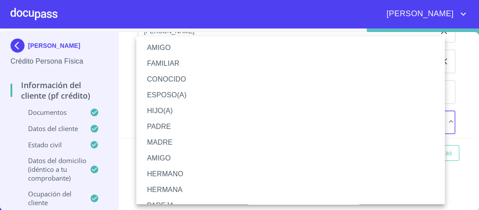
click at [159, 44] on li "AMIGO" at bounding box center [293, 48] width 314 height 16
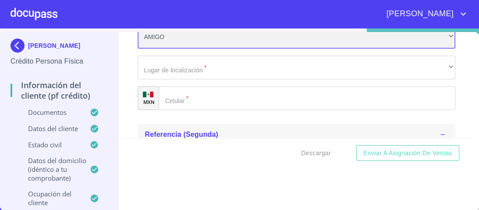
scroll to position [4394, 0]
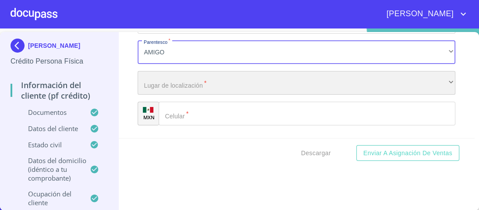
click at [158, 78] on div "​" at bounding box center [297, 83] width 318 height 24
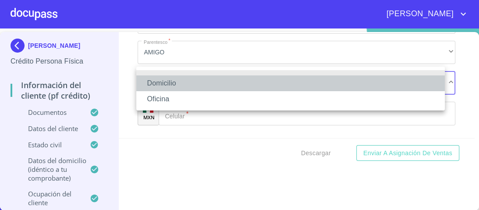
click at [160, 86] on li "Domicilio" at bounding box center [290, 83] width 309 height 16
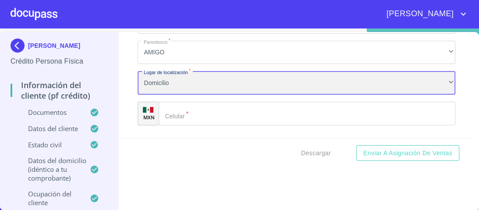
scroll to position [4429, 0]
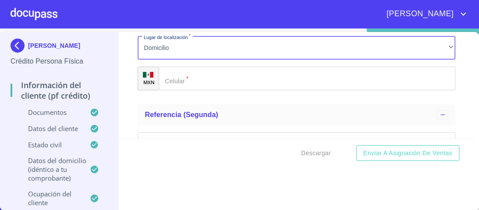
click at [190, 74] on input "Documento de identificación.   *" at bounding box center [307, 79] width 297 height 24
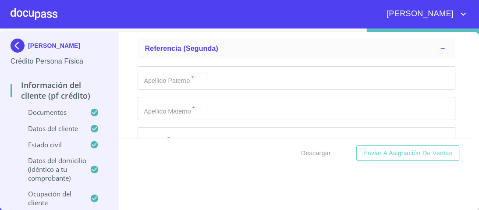
scroll to position [4499, 0]
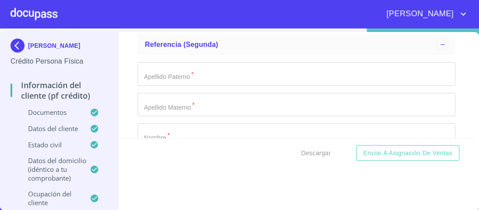
type input "[PHONE_NUMBER]"
click at [160, 68] on input "Documento de identificación.   *" at bounding box center [297, 74] width 318 height 24
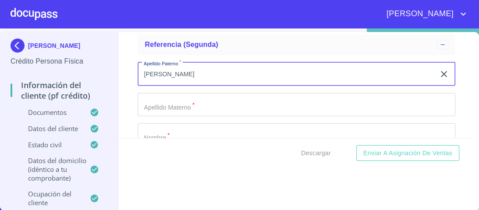
type input "[PERSON_NAME]"
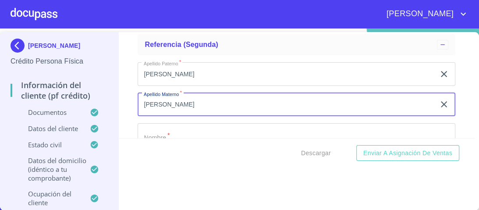
type input "[PERSON_NAME]"
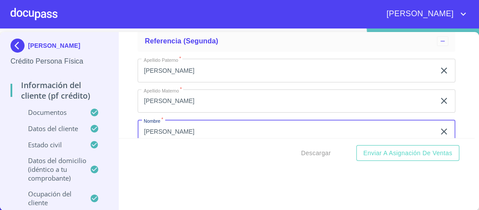
type input "[PERSON_NAME]"
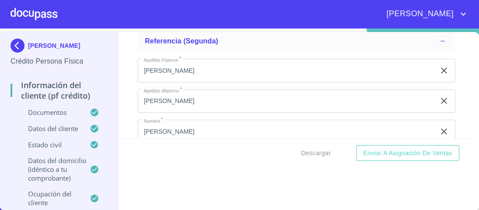
scroll to position [4574, 0]
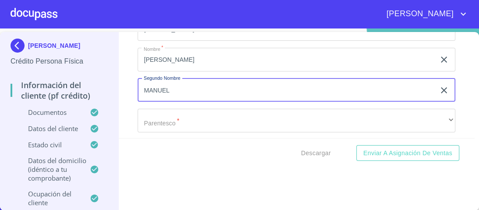
type input "MANUEL"
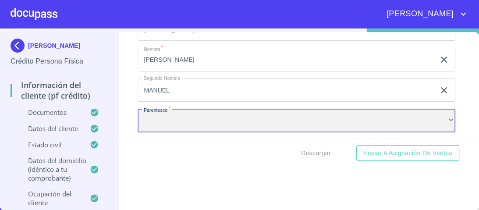
click at [171, 115] on div "​" at bounding box center [297, 121] width 318 height 24
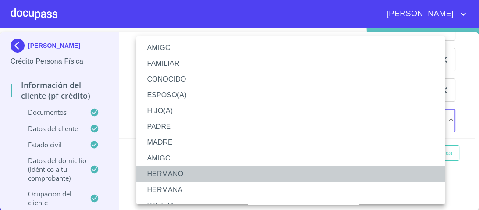
click at [177, 175] on li "HERMANO" at bounding box center [293, 174] width 314 height 16
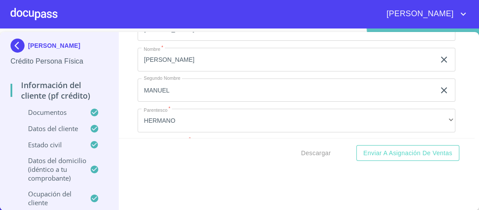
scroll to position [4594, 0]
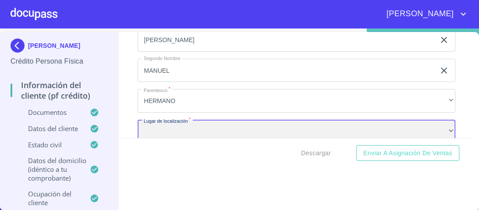
click at [168, 121] on div "​" at bounding box center [297, 132] width 318 height 24
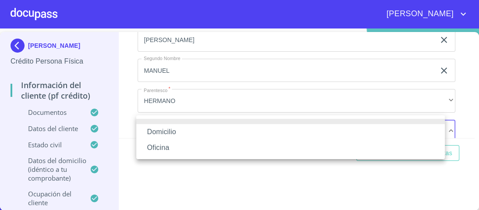
click at [162, 130] on li "Domicilio" at bounding box center [290, 132] width 309 height 16
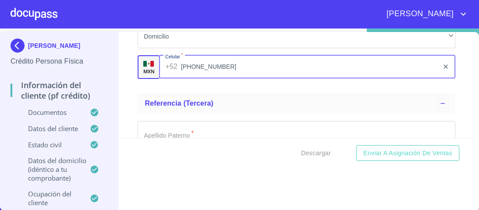
scroll to position [4736, 0]
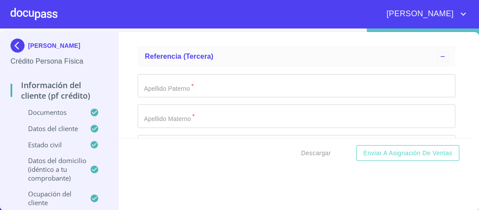
type input "[PHONE_NUMBER]"
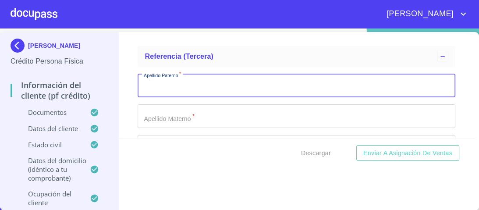
click at [161, 82] on input "Documento de identificación.   *" at bounding box center [297, 86] width 318 height 24
type input "[PERSON_NAME]"
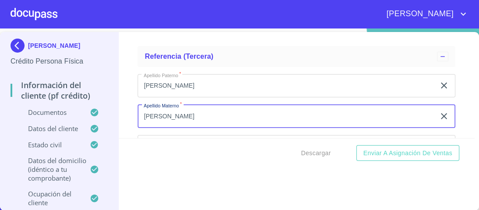
type input "[PERSON_NAME]"
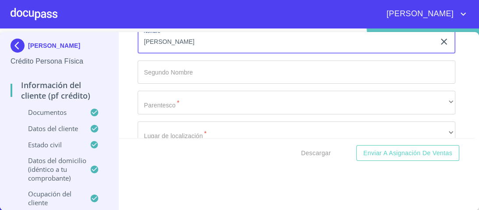
scroll to position [4857, 0]
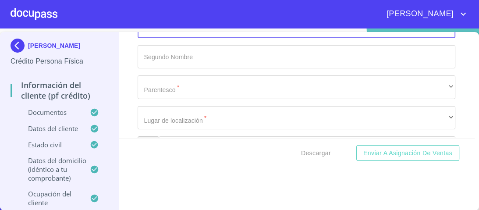
type input "[PERSON_NAME]"
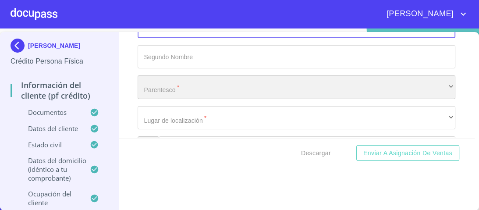
click at [160, 84] on div "​" at bounding box center [297, 87] width 318 height 24
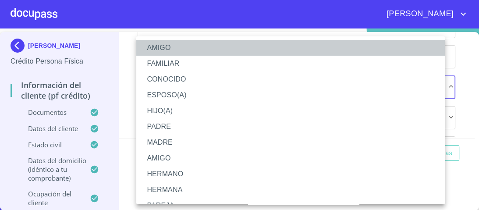
drag, startPoint x: 161, startPoint y: 46, endPoint x: 174, endPoint y: 75, distance: 31.0
click at [161, 46] on li "AMIGO" at bounding box center [293, 48] width 314 height 16
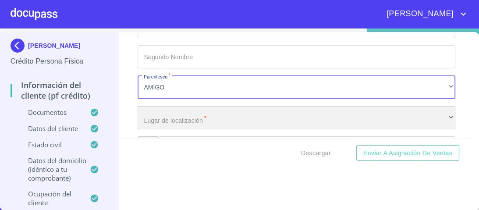
click at [166, 117] on div "​" at bounding box center [297, 118] width 318 height 24
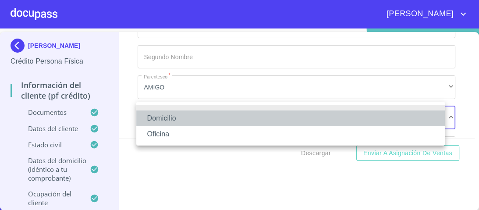
click at [157, 118] on li "Domicilio" at bounding box center [290, 118] width 309 height 16
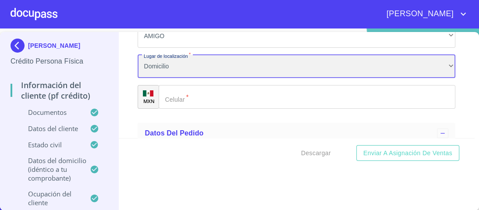
scroll to position [4927, 0]
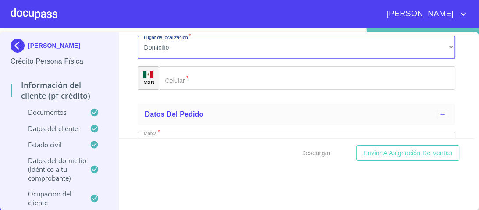
click at [189, 75] on input "Documento de identificación.   *" at bounding box center [307, 78] width 297 height 24
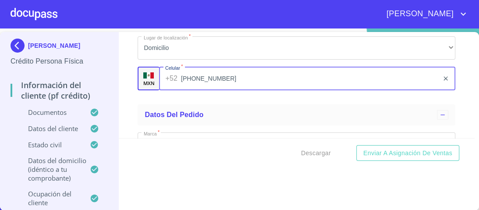
scroll to position [4892, 0]
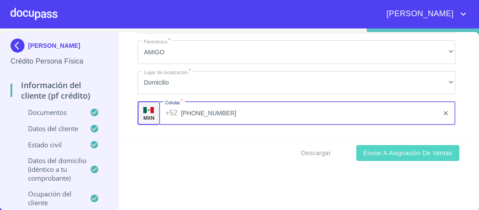
type input "[PHONE_NUMBER]"
click at [395, 154] on span "Enviar a Asignación de Ventas" at bounding box center [407, 153] width 89 height 11
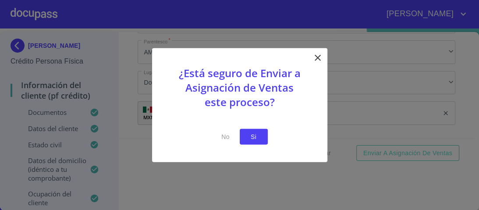
click at [254, 138] on span "Si" at bounding box center [254, 136] width 14 height 11
